Goal: Use online tool/utility

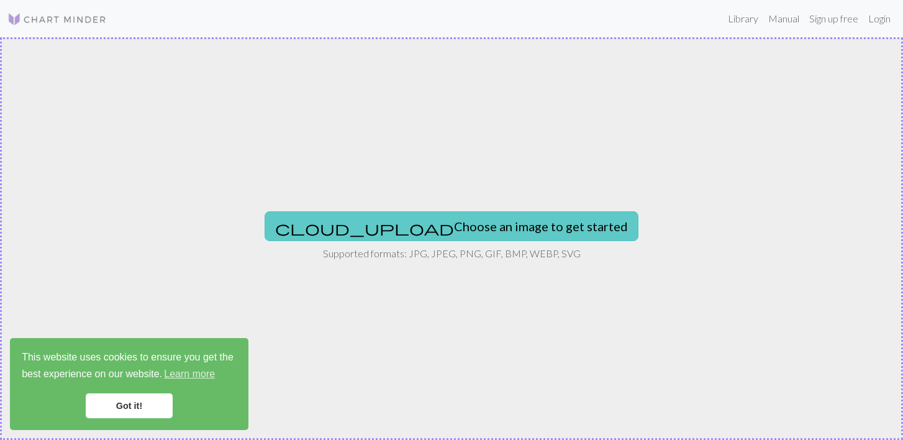
click at [440, 227] on button "cloud_upload Choose an image to get started" at bounding box center [452, 226] width 374 height 30
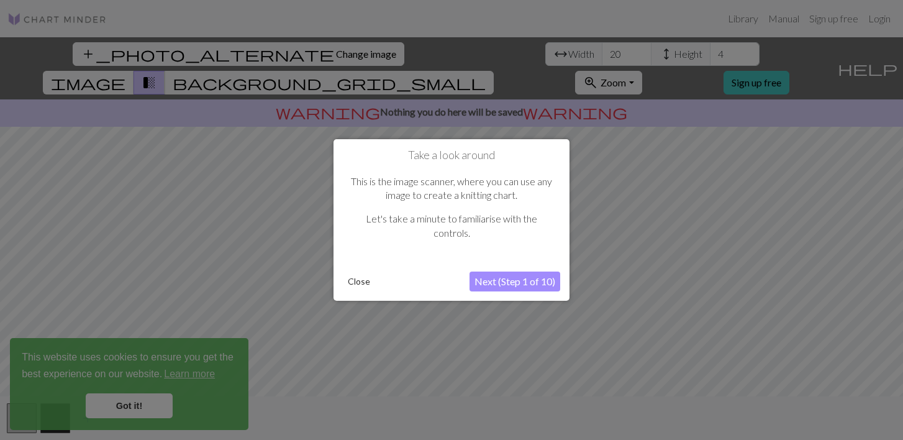
click at [483, 275] on button "Next (Step 1 of 10)" at bounding box center [515, 282] width 91 height 20
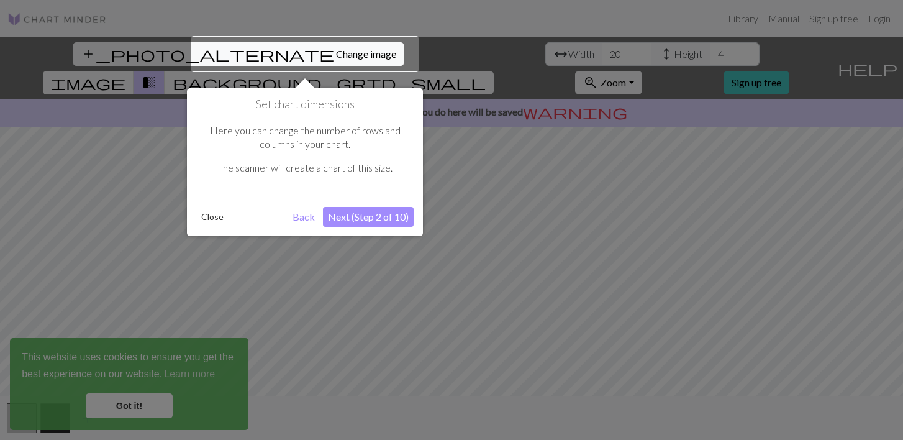
click at [278, 56] on div at bounding box center [304, 54] width 227 height 36
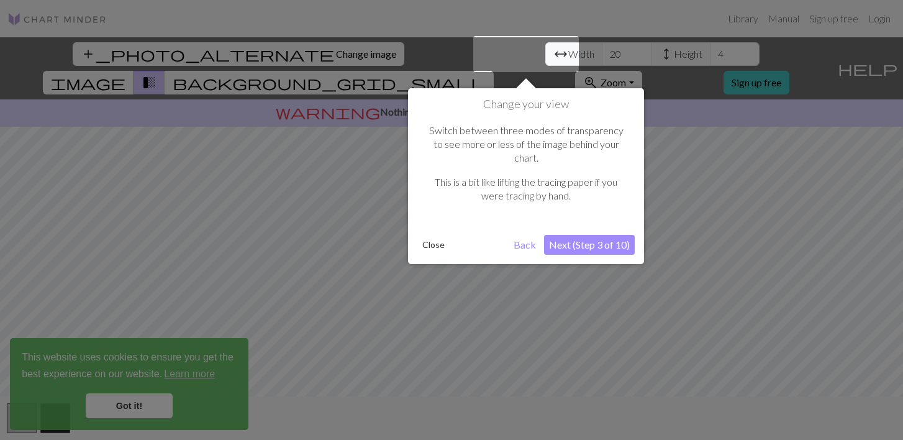
click at [278, 56] on div at bounding box center [451, 220] width 903 height 440
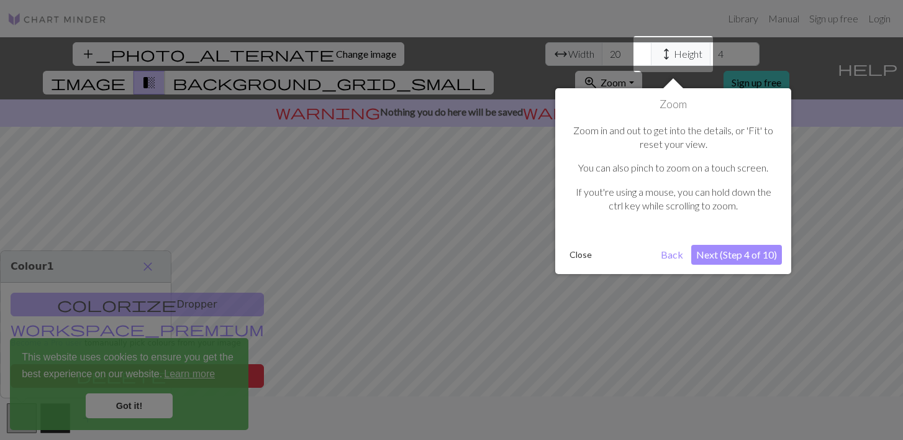
click at [278, 56] on div at bounding box center [451, 220] width 903 height 440
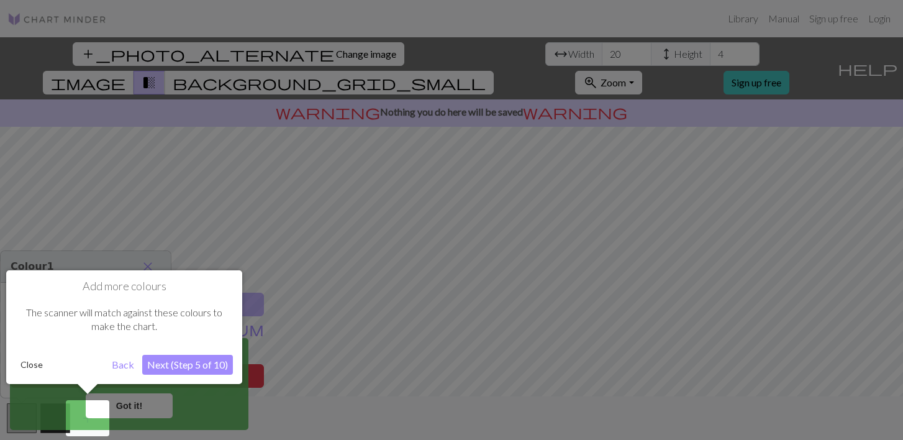
click at [278, 56] on div at bounding box center [451, 220] width 903 height 440
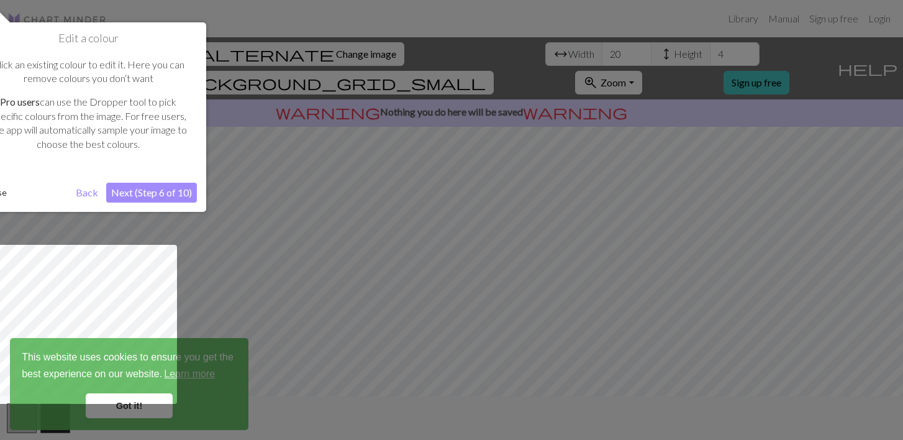
click at [278, 56] on div at bounding box center [451, 220] width 903 height 440
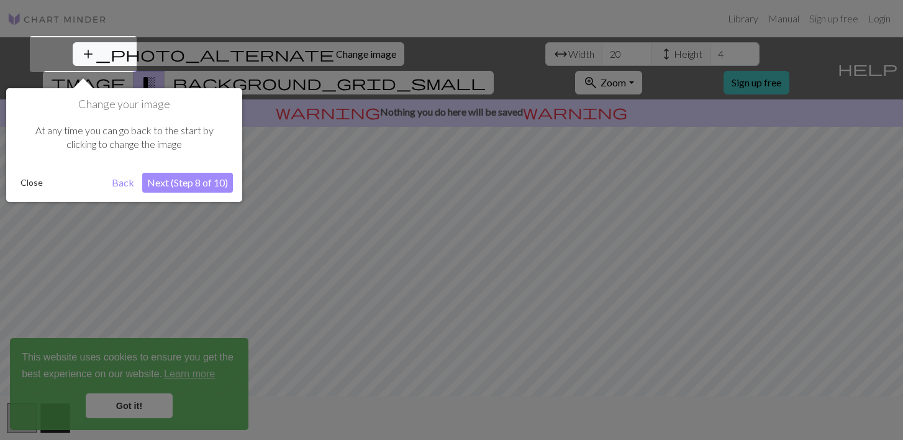
click at [278, 56] on div at bounding box center [451, 220] width 903 height 440
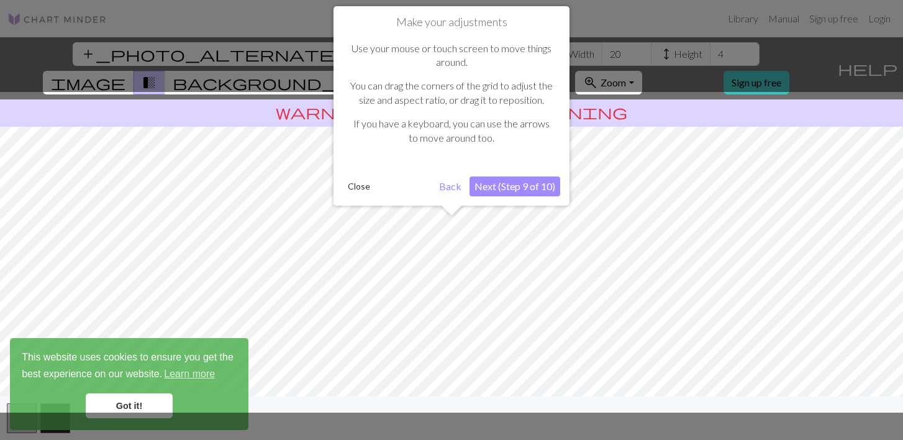
click at [278, 56] on div at bounding box center [451, 220] width 903 height 440
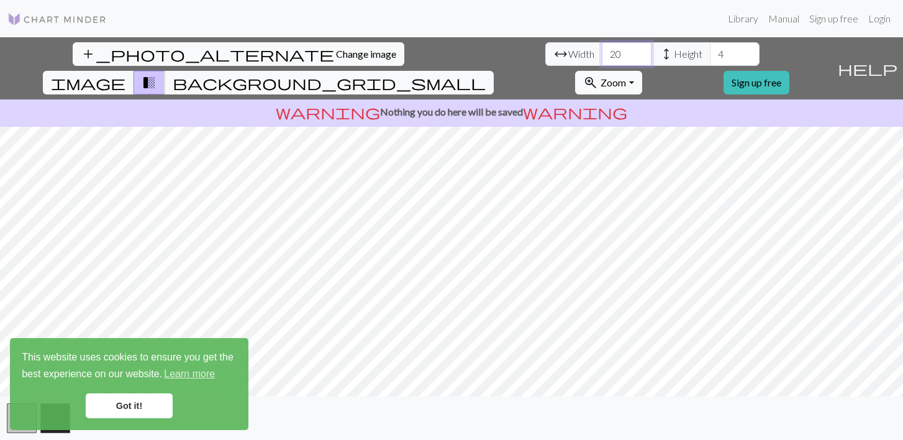
click at [602, 54] on input "20" at bounding box center [627, 54] width 50 height 24
click at [710, 57] on input "4" at bounding box center [735, 54] width 50 height 24
click at [152, 405] on link "Got it!" at bounding box center [129, 405] width 87 height 25
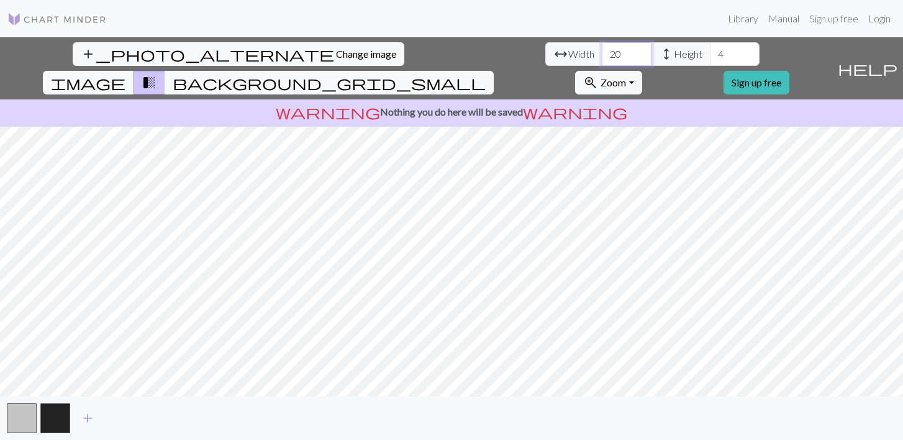
click at [602, 44] on input "20" at bounding box center [627, 54] width 50 height 24
click at [602, 51] on input "20" at bounding box center [627, 54] width 50 height 24
click at [710, 60] on input "4" at bounding box center [735, 54] width 50 height 24
type input "42"
click at [602, 55] on input "20" at bounding box center [627, 54] width 50 height 24
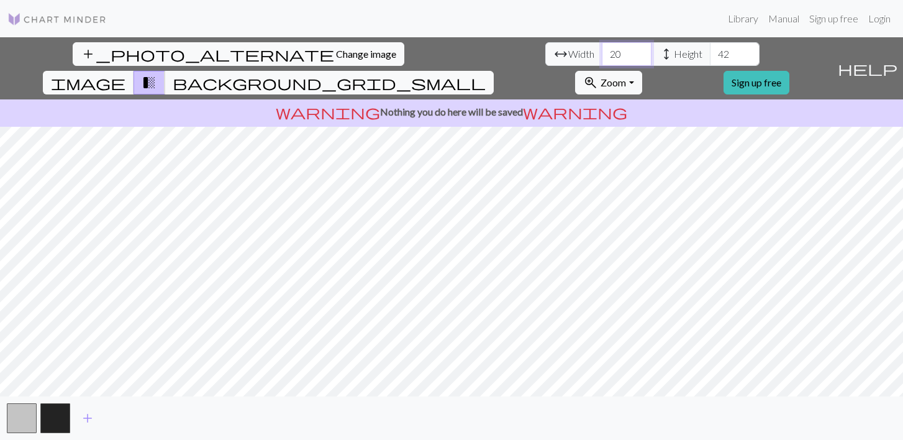
type input "2"
type input "66"
